Goal: Ask a question

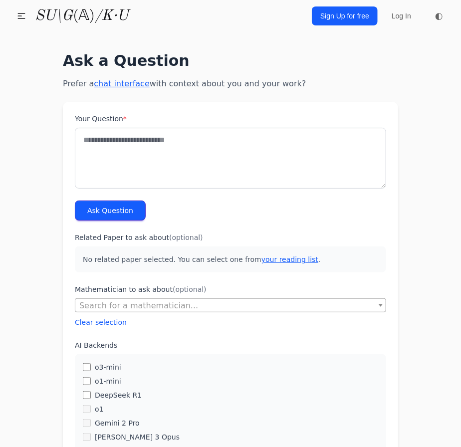
type textarea "*"
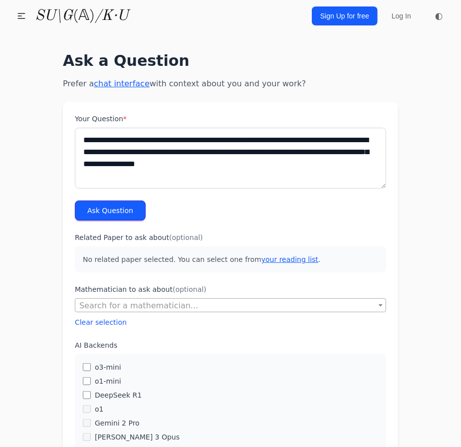
type textarea "**********"
click at [117, 209] on button "Ask Question" at bounding box center [110, 210] width 71 height 20
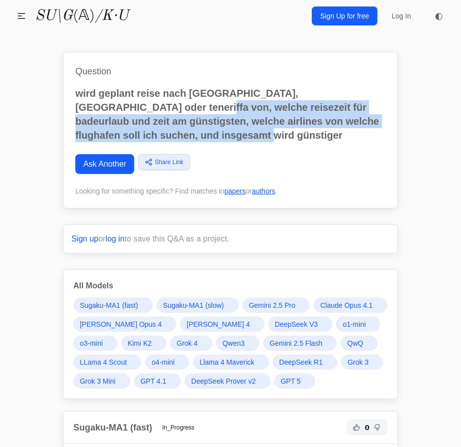
drag, startPoint x: 193, startPoint y: 138, endPoint x: 121, endPoint y: 104, distance: 80.1
click at [121, 103] on p "wird geplant reise nach lanzarote, gran canaria oder teneriffa von, welche reis…" at bounding box center [230, 114] width 310 height 56
click at [224, 123] on p "wird geplant reise nach lanzarote, gran canaria oder teneriffa von, welche reis…" at bounding box center [230, 114] width 310 height 56
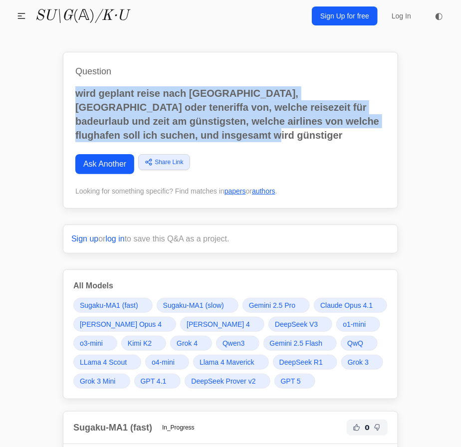
drag, startPoint x: 205, startPoint y: 136, endPoint x: 69, endPoint y: 90, distance: 143.2
click at [70, 90] on div "Question wird geplant reise nach lanzarote, gran canaria oder teneriffa von, we…" at bounding box center [230, 130] width 335 height 157
copy p "wird geplant reise nach lanzarote, gran canaria oder teneriffa von, welche reis…"
click at [116, 172] on link "Ask Another" at bounding box center [104, 164] width 59 height 20
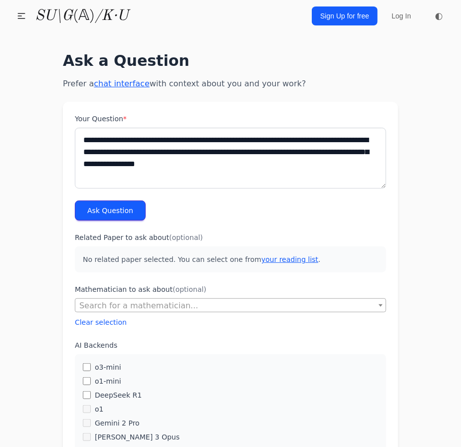
click at [246, 133] on textarea "**********" at bounding box center [230, 158] width 311 height 61
click at [283, 143] on textarea "**********" at bounding box center [230, 158] width 311 height 61
click at [309, 143] on textarea "**********" at bounding box center [230, 158] width 311 height 61
click at [313, 144] on textarea "**********" at bounding box center [230, 158] width 311 height 61
click at [341, 142] on textarea "**********" at bounding box center [230, 158] width 311 height 61
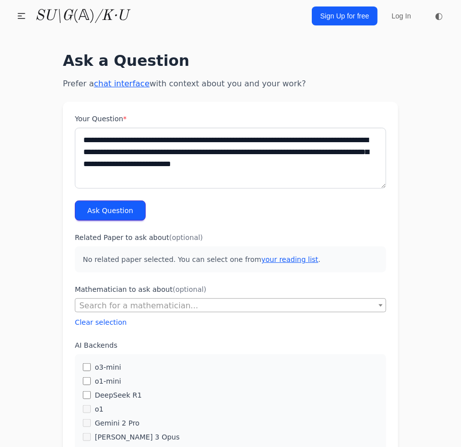
click at [363, 139] on textarea "**********" at bounding box center [230, 158] width 311 height 61
click at [355, 139] on textarea "**********" at bounding box center [230, 158] width 311 height 61
type textarea "**********"
click at [123, 213] on button "Ask Question" at bounding box center [110, 210] width 71 height 20
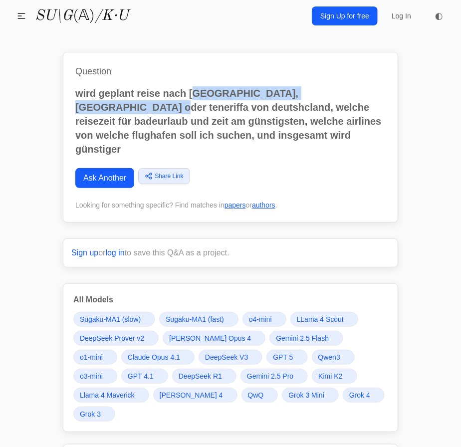
drag, startPoint x: 192, startPoint y: 94, endPoint x: 364, endPoint y: 89, distance: 171.1
click at [364, 89] on p "wird geplant reise nach [GEOGRAPHIC_DATA], [GEOGRAPHIC_DATA] oder teneriffa von…" at bounding box center [230, 121] width 310 height 70
copy p "anzarote, [GEOGRAPHIC_DATA] oder teneriffa"
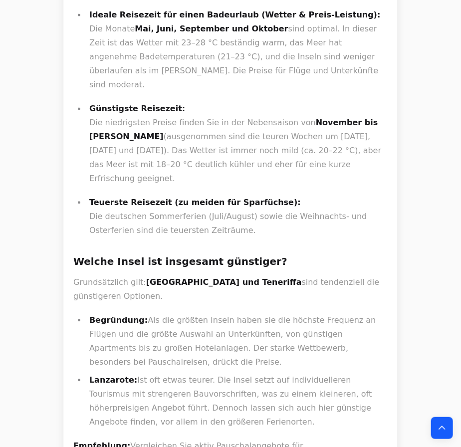
scroll to position [725, 0]
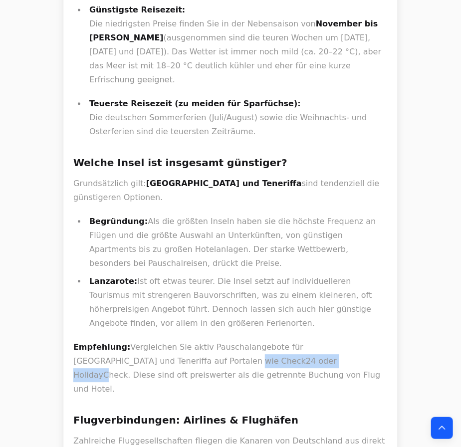
drag, startPoint x: 120, startPoint y: 255, endPoint x: 216, endPoint y: 251, distance: 96.3
click at [216, 340] on p "Empfehlung: Vergleichen Sie aktiv Pauschalangebote für [GEOGRAPHIC_DATA] und Te…" at bounding box center [230, 368] width 314 height 56
copy p "Check24 oder HolidayCheck"
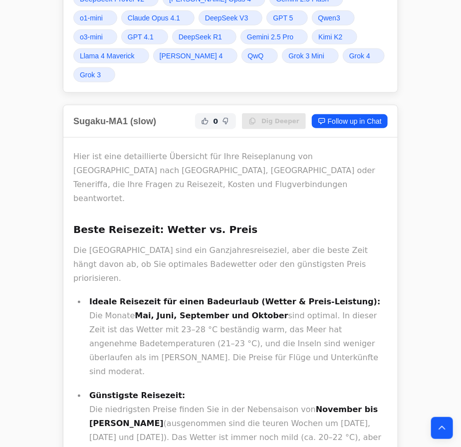
scroll to position [0, 0]
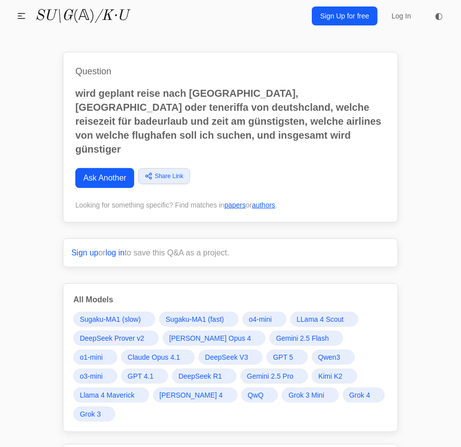
click at [343, 387] on link "Grok 4" at bounding box center [364, 394] width 42 height 15
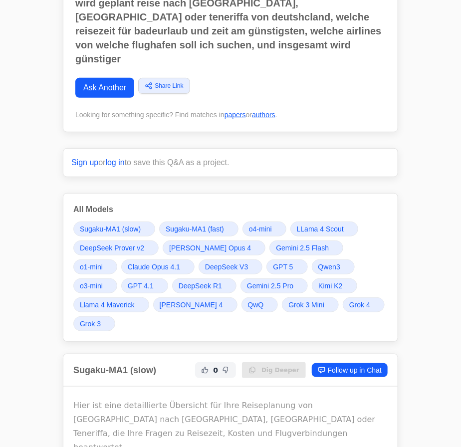
click at [129, 224] on span "Sugaku-MA1 (slow)" at bounding box center [110, 229] width 61 height 10
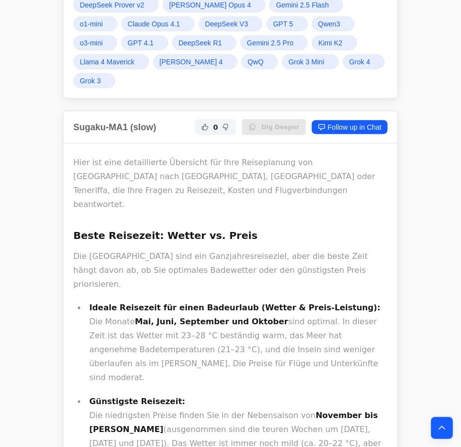
scroll to position [355, 0]
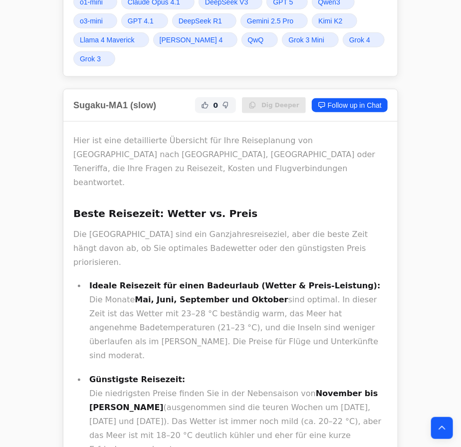
click at [162, 205] on h3 "Beste Reisezeit: Wetter vs. Preis" at bounding box center [230, 213] width 314 height 16
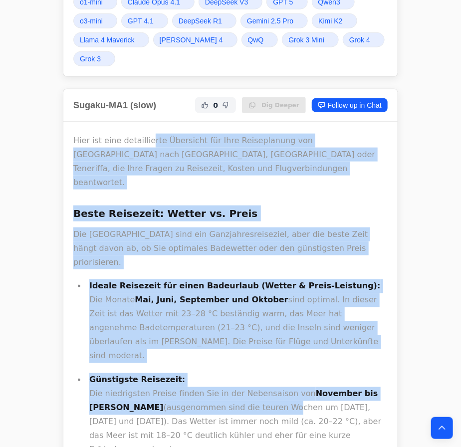
drag, startPoint x: 145, startPoint y: 107, endPoint x: 208, endPoint y: 324, distance: 226.4
click at [208, 373] on p "Günstigste Reisezeit: Die niedrigsten Preise finden Sie in der Nebensaison von …" at bounding box center [238, 415] width 298 height 84
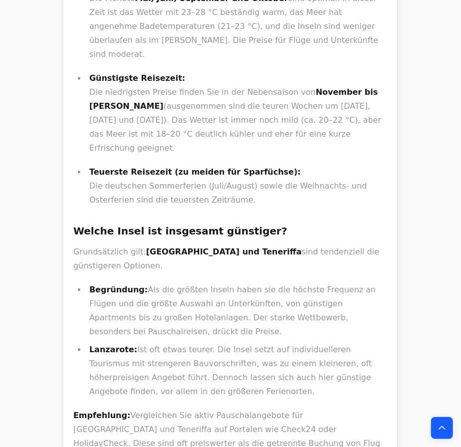
scroll to position [680, 0]
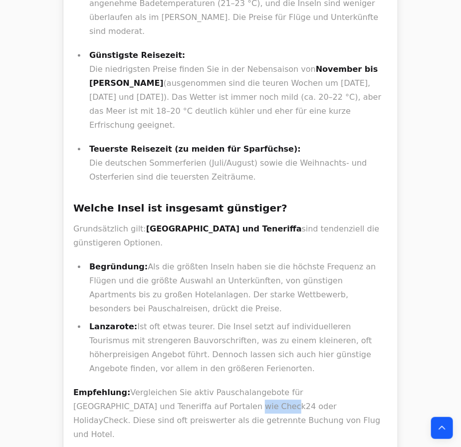
drag, startPoint x: 118, startPoint y: 301, endPoint x: 150, endPoint y: 302, distance: 31.9
click at [150, 385] on p "Empfehlung: Vergleichen Sie aktiv Pauschalangebote für Gran Canaria und Tenerif…" at bounding box center [230, 413] width 314 height 56
copy p "Check24"
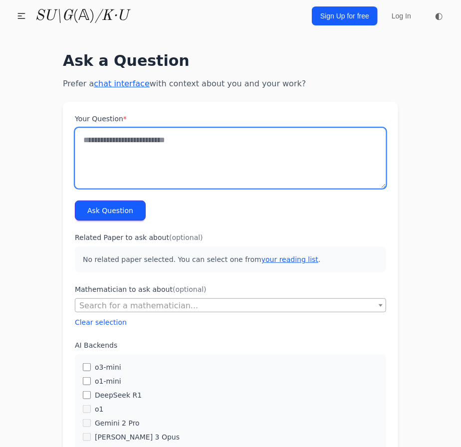
click at [168, 133] on textarea "Your Question *" at bounding box center [230, 158] width 311 height 61
paste textarea "**********"
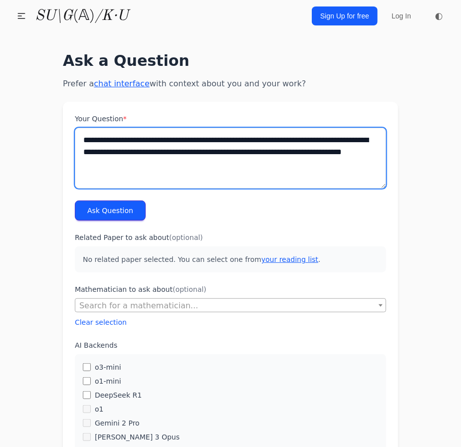
type textarea "**********"
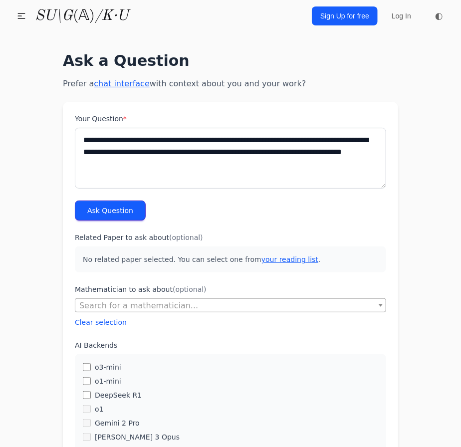
click at [98, 219] on button "Ask Question" at bounding box center [110, 210] width 71 height 20
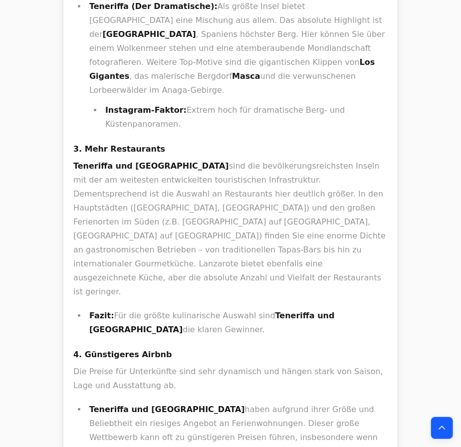
scroll to position [1133, 0]
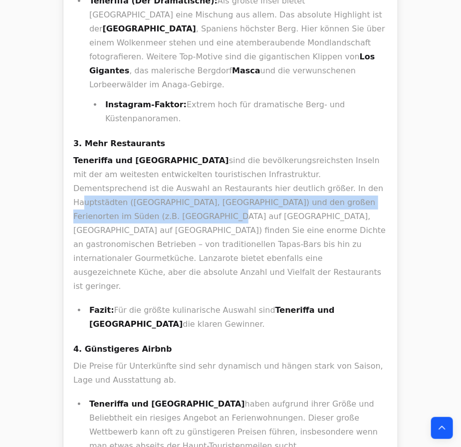
drag, startPoint x: 176, startPoint y: 61, endPoint x: 303, endPoint y: 113, distance: 137.1
click at [293, 154] on p "Teneriffa und Gran Canaria sind die bevölkerungsreichsten Inseln mit der am wei…" at bounding box center [230, 224] width 314 height 140
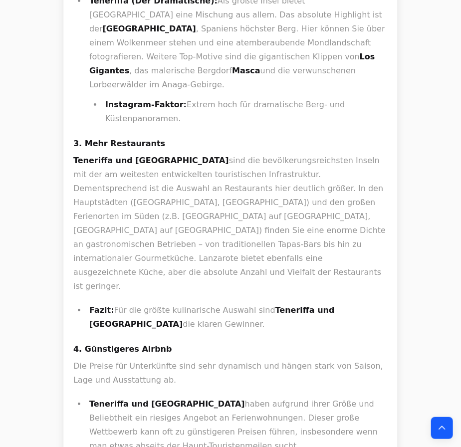
click at [303, 154] on p "Teneriffa und Gran Canaria sind die bevölkerungsreichsten Inseln mit der am wei…" at bounding box center [230, 224] width 314 height 140
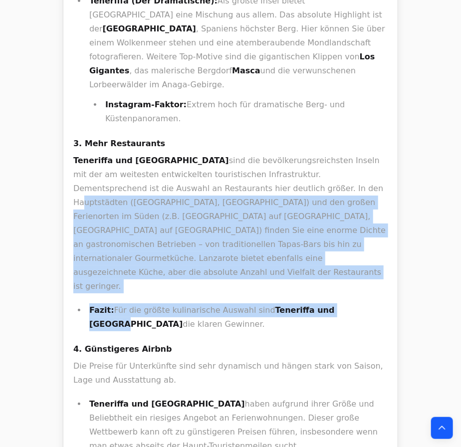
drag, startPoint x: 331, startPoint y: 148, endPoint x: 178, endPoint y: 54, distance: 180.2
click at [178, 54] on div "Absolut! Gerne helfe ich Ihnen bei der Entscheidung zwischen Lanzarote, Gran Ca…" at bounding box center [230, 71] width 314 height 1458
click at [178, 154] on p "Teneriffa und Gran Canaria sind die bevölkerungsreichsten Inseln mit der am wei…" at bounding box center [230, 224] width 314 height 140
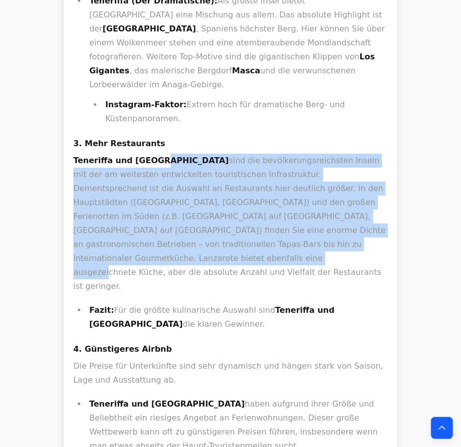
drag, startPoint x: 145, startPoint y: 31, endPoint x: 198, endPoint y: 122, distance: 104.6
click at [198, 154] on p "Teneriffa und Gran Canaria sind die bevölkerungsreichsten Inseln mit der am wei…" at bounding box center [230, 224] width 314 height 140
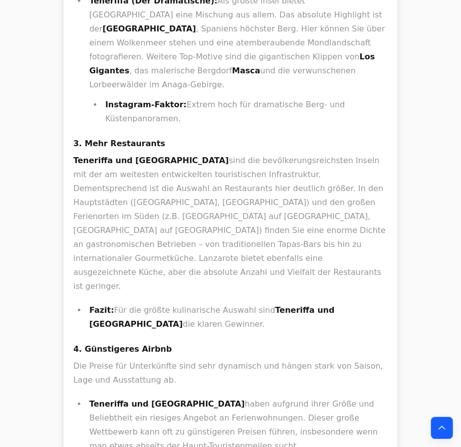
drag, startPoint x: 245, startPoint y: 159, endPoint x: 179, endPoint y: 58, distance: 121.0
click at [179, 58] on div "Absolut! Gerne helfe ich Ihnen bei der Entscheidung zwischen Lanzarote, Gran Ca…" at bounding box center [230, 71] width 314 height 1458
click at [179, 154] on p "Teneriffa und Gran Canaria sind die bevölkerungsreichsten Inseln mit der am wei…" at bounding box center [230, 224] width 314 height 140
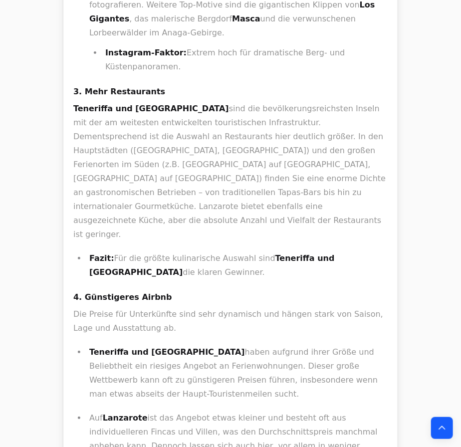
scroll to position [1224, 0]
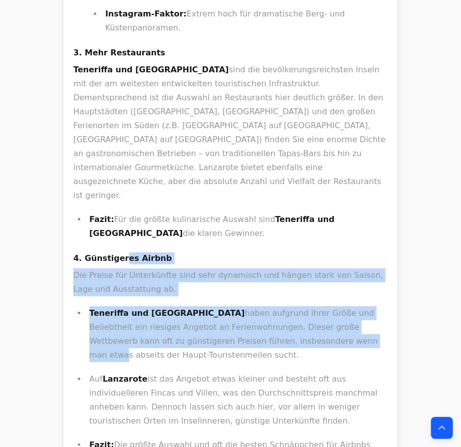
drag, startPoint x: 149, startPoint y: 110, endPoint x: 244, endPoint y: 177, distance: 116.3
click at [244, 306] on li "Teneriffa und Gran Canaria haben aufgrund ihrer Größe und Beliebtheit ein riesi…" at bounding box center [236, 334] width 301 height 56
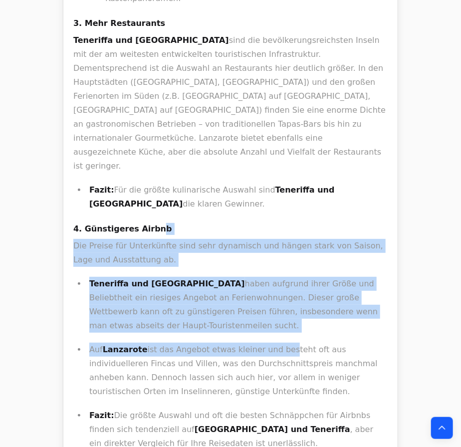
drag, startPoint x: 270, startPoint y: 227, endPoint x: 151, endPoint y: 54, distance: 210.1
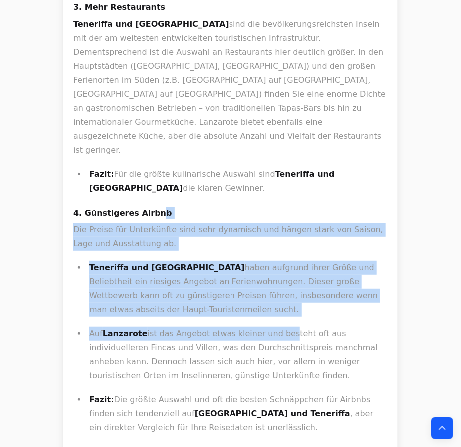
click at [200, 261] on ul "Teneriffa und Gran Canaria haben aufgrund ihrer Größe und Beliebtheit ein riesi…" at bounding box center [230, 348] width 314 height 174
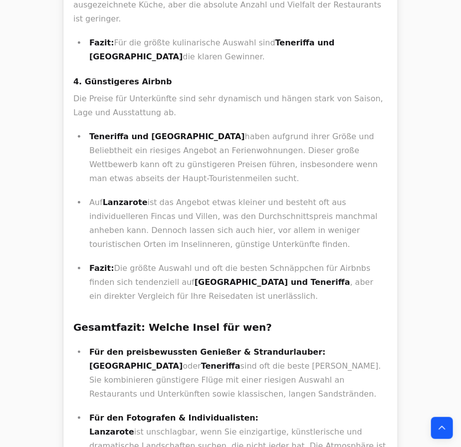
scroll to position [1451, 0]
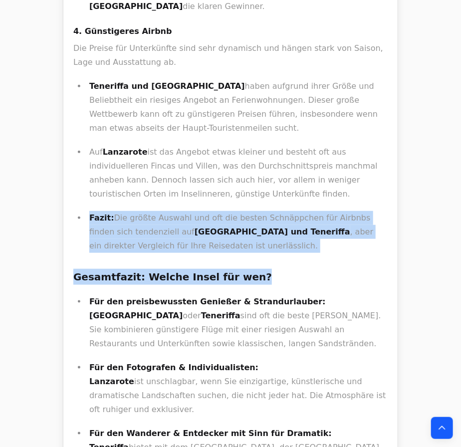
drag, startPoint x: 145, startPoint y: 45, endPoint x: 352, endPoint y: 124, distance: 221.7
click at [353, 269] on h3 "Gesamtfazit: Welche Insel für wen?" at bounding box center [230, 277] width 314 height 16
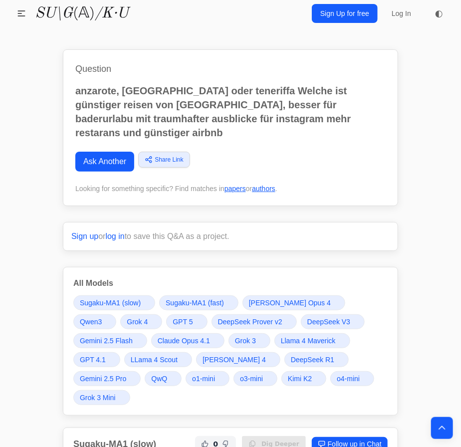
scroll to position [0, 0]
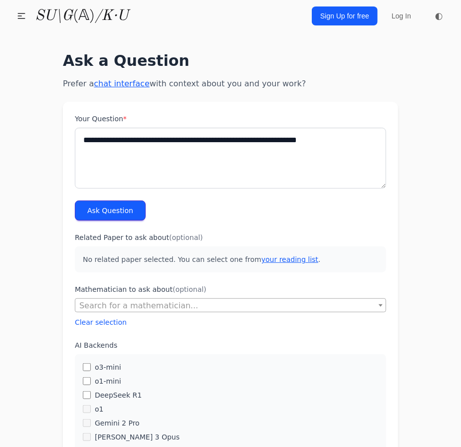
type textarea "**********"
click at [83, 212] on button "Ask Question" at bounding box center [110, 210] width 71 height 20
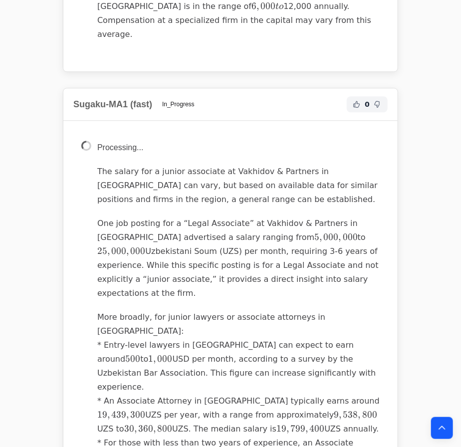
scroll to position [907, 0]
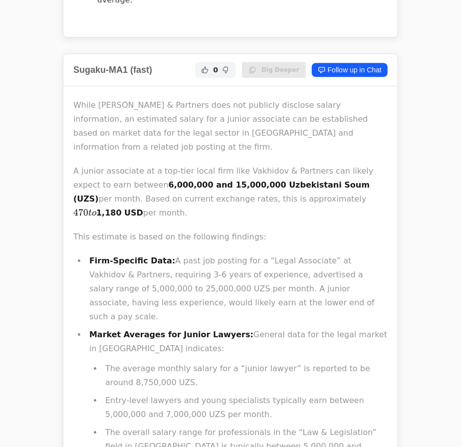
click at [165, 162] on div "While Vakhidov & Partners does not publicly disclose salary information, an est…" at bounding box center [230, 408] width 314 height 620
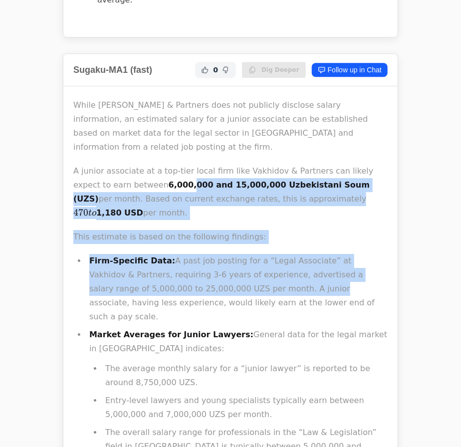
drag, startPoint x: 160, startPoint y: 117, endPoint x: 213, endPoint y: 203, distance: 101.4
click at [213, 203] on div "While Vakhidov & Partners does not publicly disclose salary information, an est…" at bounding box center [230, 408] width 314 height 620
click at [213, 254] on li "Firm-Specific Data: A past job posting for a “Legal Associate” at Vakhidov & Pa…" at bounding box center [236, 289] width 301 height 70
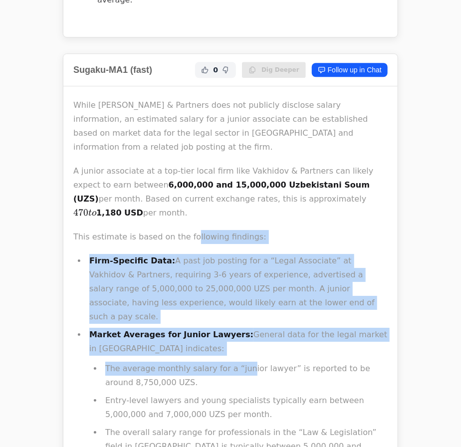
drag, startPoint x: 216, startPoint y: 212, endPoint x: 172, endPoint y: 127, distance: 95.9
click at [173, 131] on div "While Vakhidov & Partners does not publicly disclose salary information, an est…" at bounding box center [230, 408] width 314 height 620
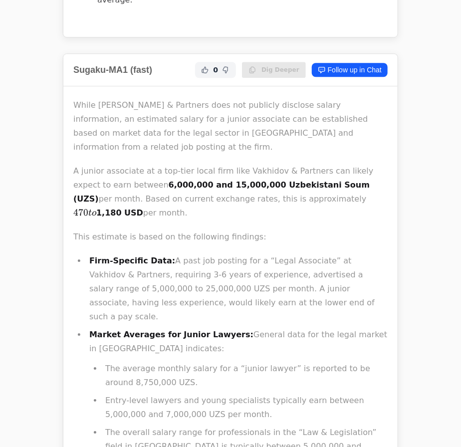
click at [172, 164] on p "A junior associate at a top-tier local firm like Vakhidov & Partners can likely…" at bounding box center [230, 192] width 314 height 56
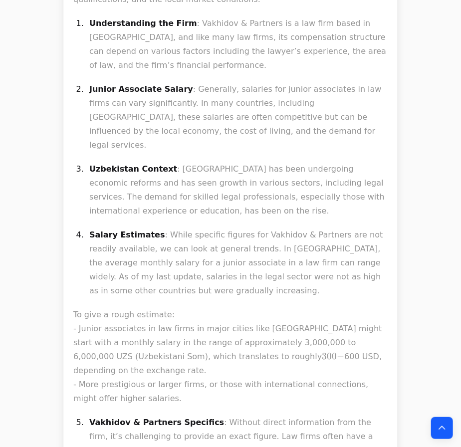
scroll to position [3762, 0]
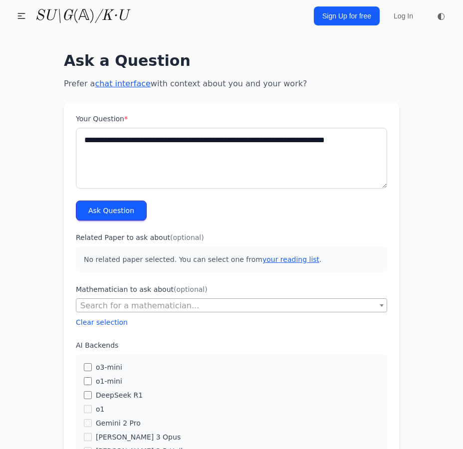
type textarea "**********"
click at [110, 211] on button "Ask Question" at bounding box center [111, 210] width 71 height 20
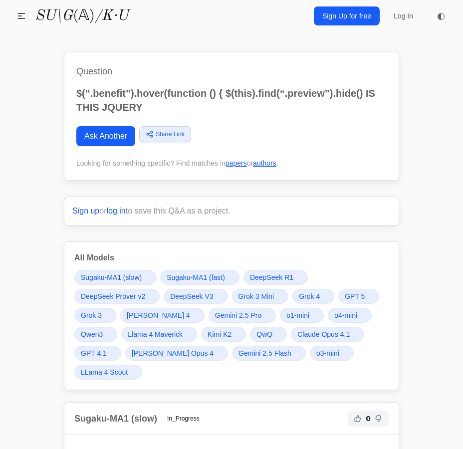
click at [228, 154] on div "Question $(“.benefit”).hover(function () { $(this).find(“.preview”).hide() IS T…" at bounding box center [231, 116] width 335 height 129
